Goal: Find specific page/section: Find specific page/section

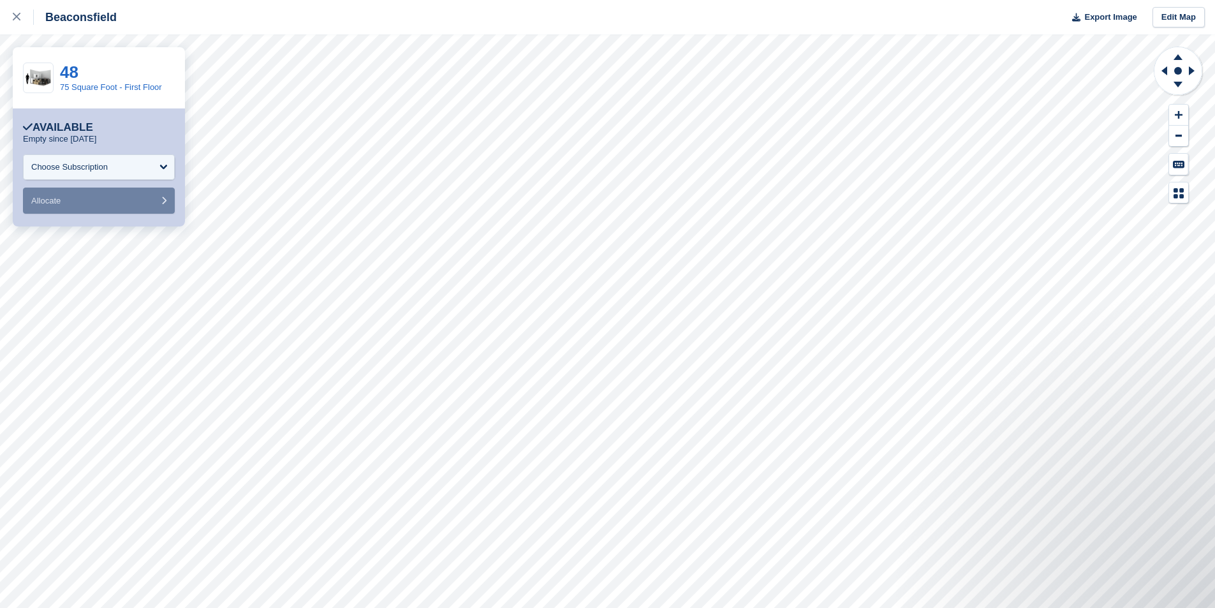
click at [390, 15] on div "Beaconsfield Export Image Edit Map" at bounding box center [607, 17] width 1215 height 34
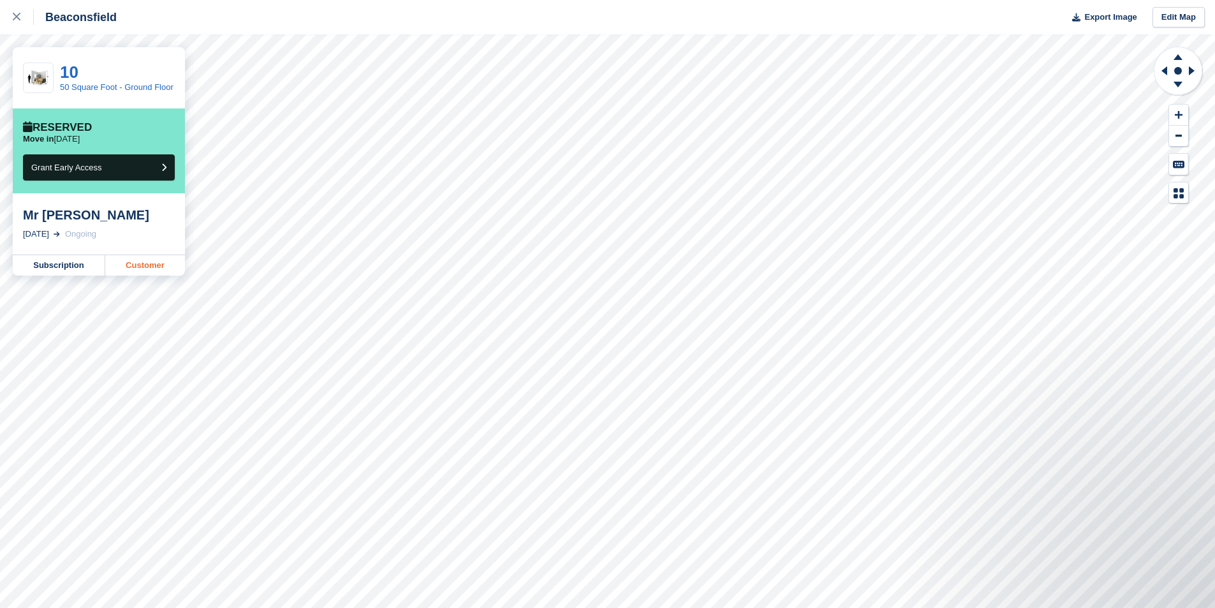
click at [171, 265] on link "Customer" at bounding box center [145, 265] width 80 height 20
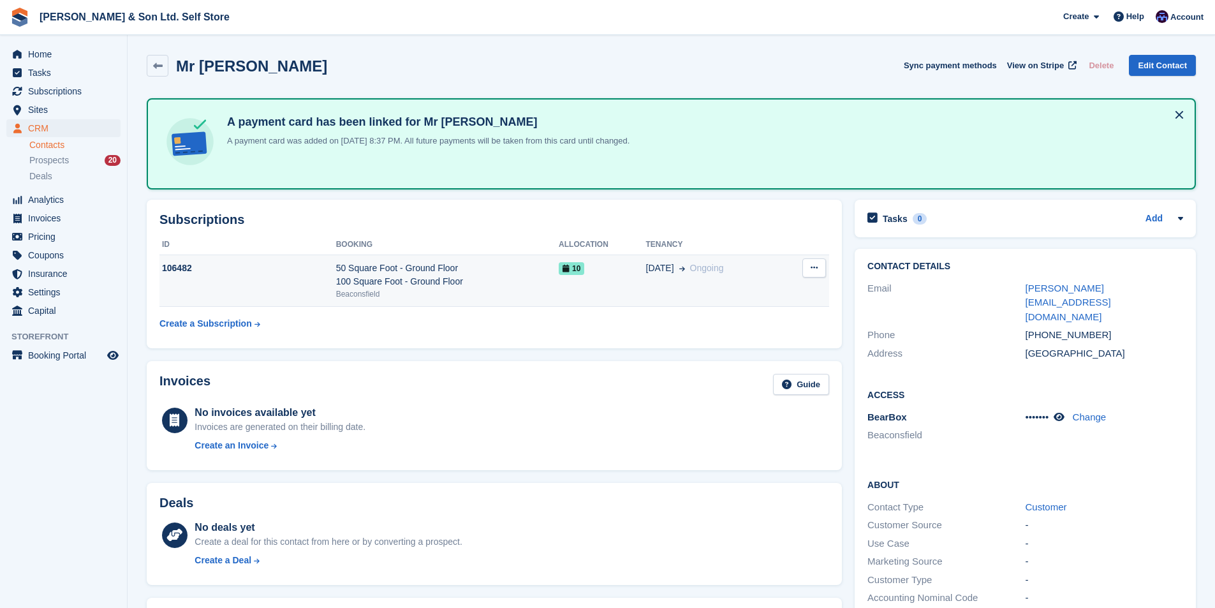
click at [433, 272] on div "50 Square Foot - Ground Floor 100 Square Foot - Ground Floor" at bounding box center [447, 275] width 223 height 27
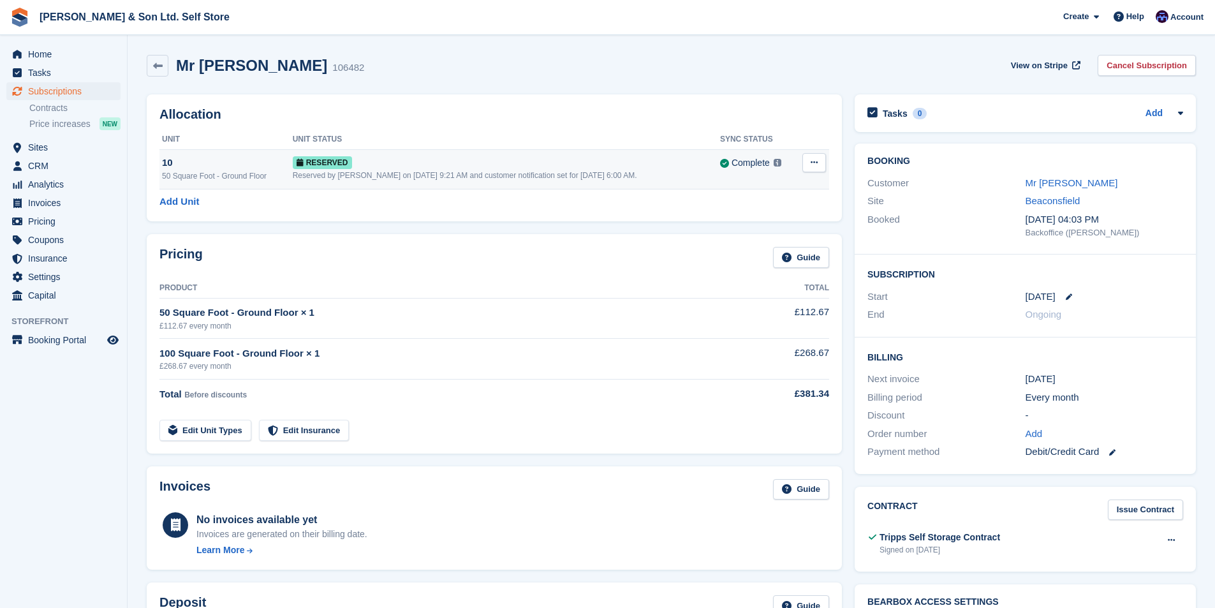
click at [485, 164] on div "Reserved" at bounding box center [506, 162] width 427 height 13
click at [45, 51] on span "Home" at bounding box center [66, 54] width 77 height 18
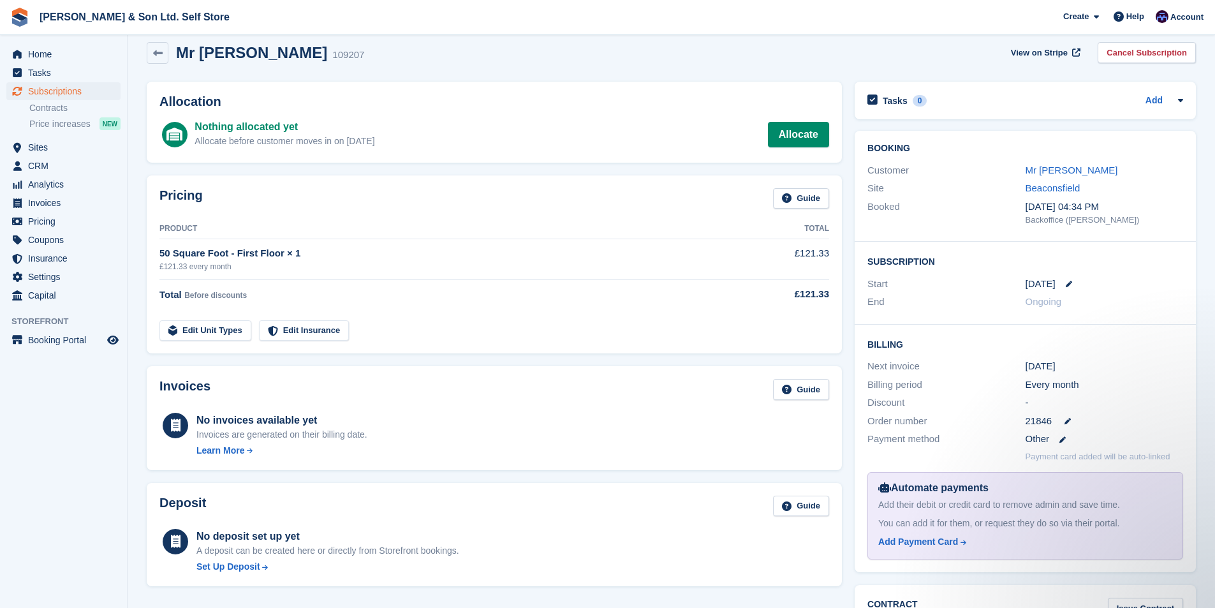
click at [178, 56] on h2 "Mr Richard Maynard" at bounding box center [251, 52] width 151 height 17
click at [162, 50] on icon at bounding box center [158, 53] width 10 height 10
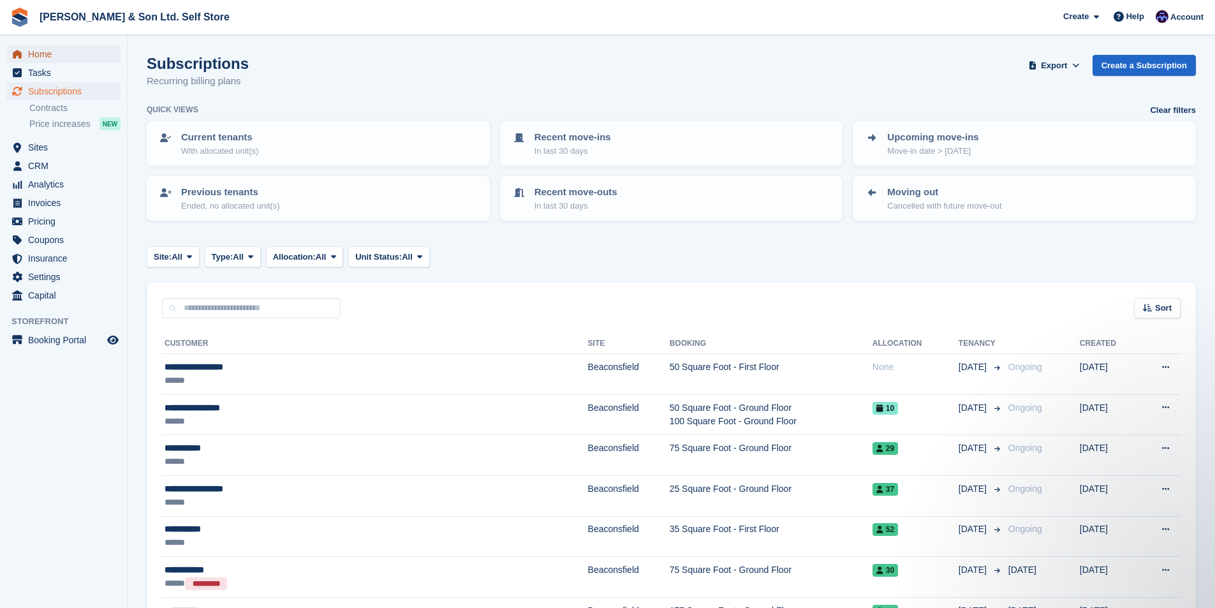
click at [53, 54] on span "Home" at bounding box center [66, 54] width 77 height 18
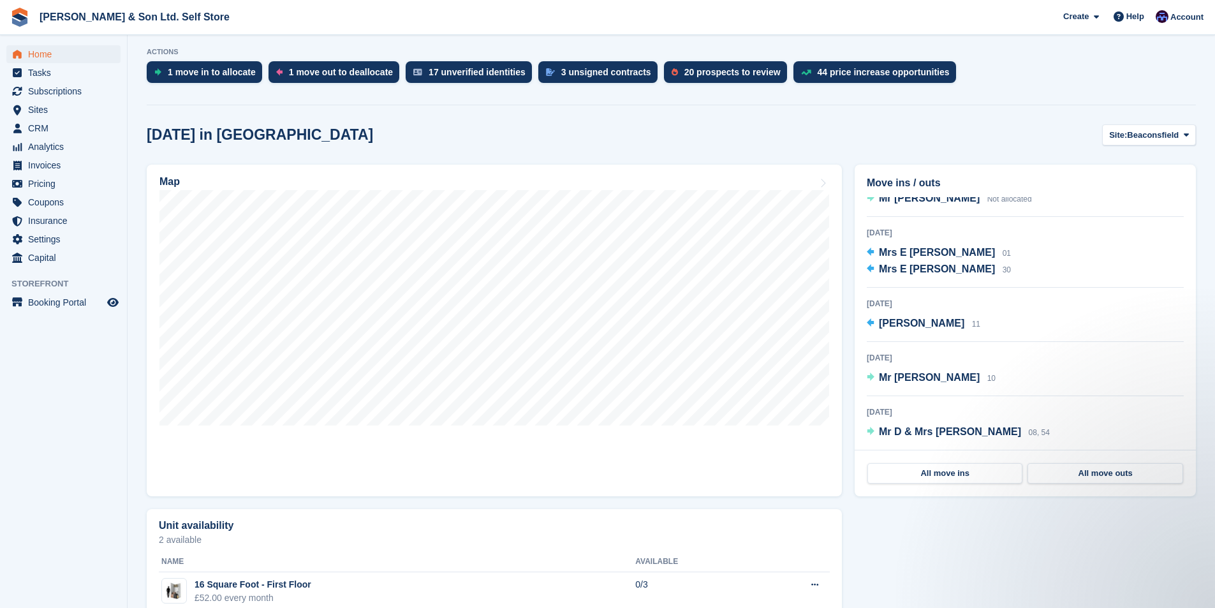
scroll to position [319, 0]
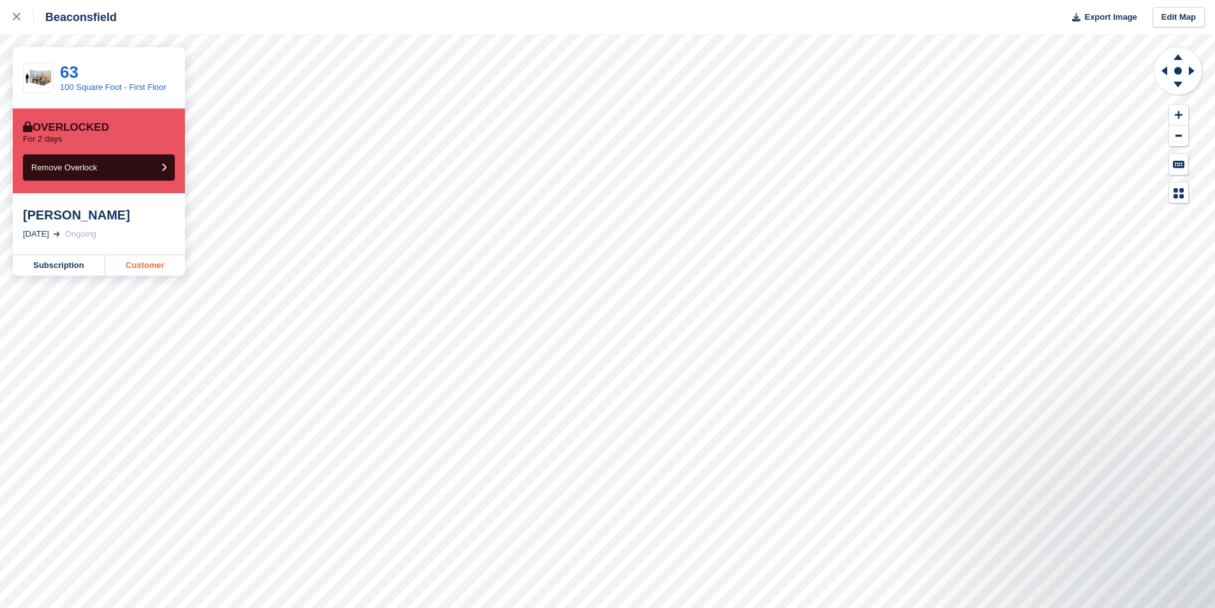
click at [127, 269] on link "Customer" at bounding box center [145, 265] width 80 height 20
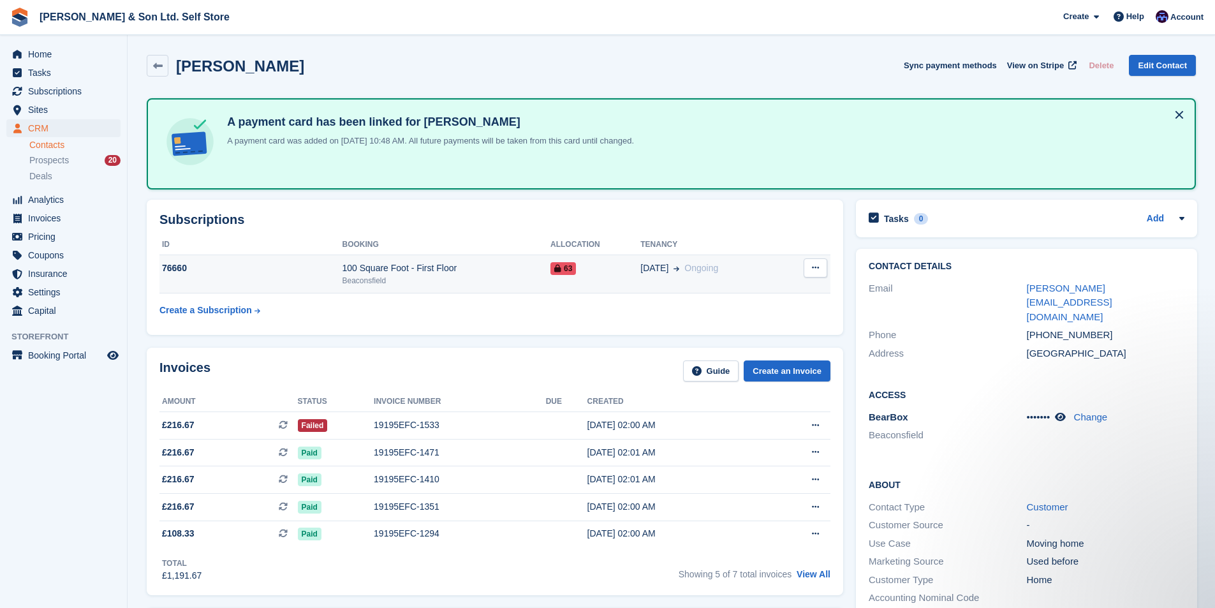
click at [198, 273] on div "76660" at bounding box center [251, 268] width 182 height 13
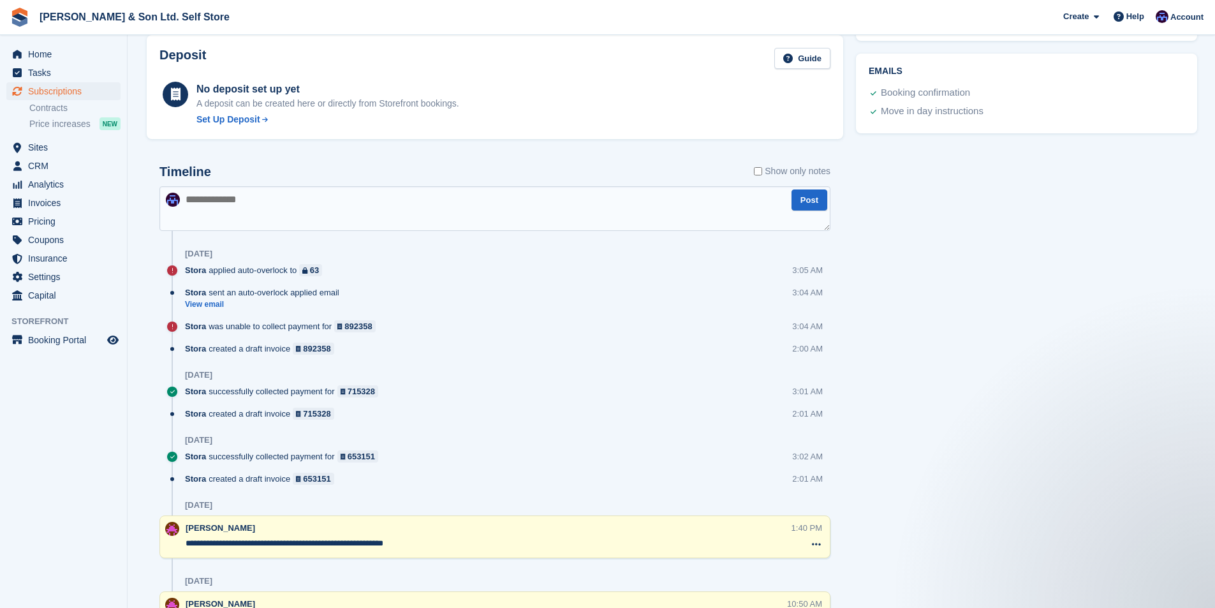
scroll to position [493, 0]
